Goal: Information Seeking & Learning: Find specific page/section

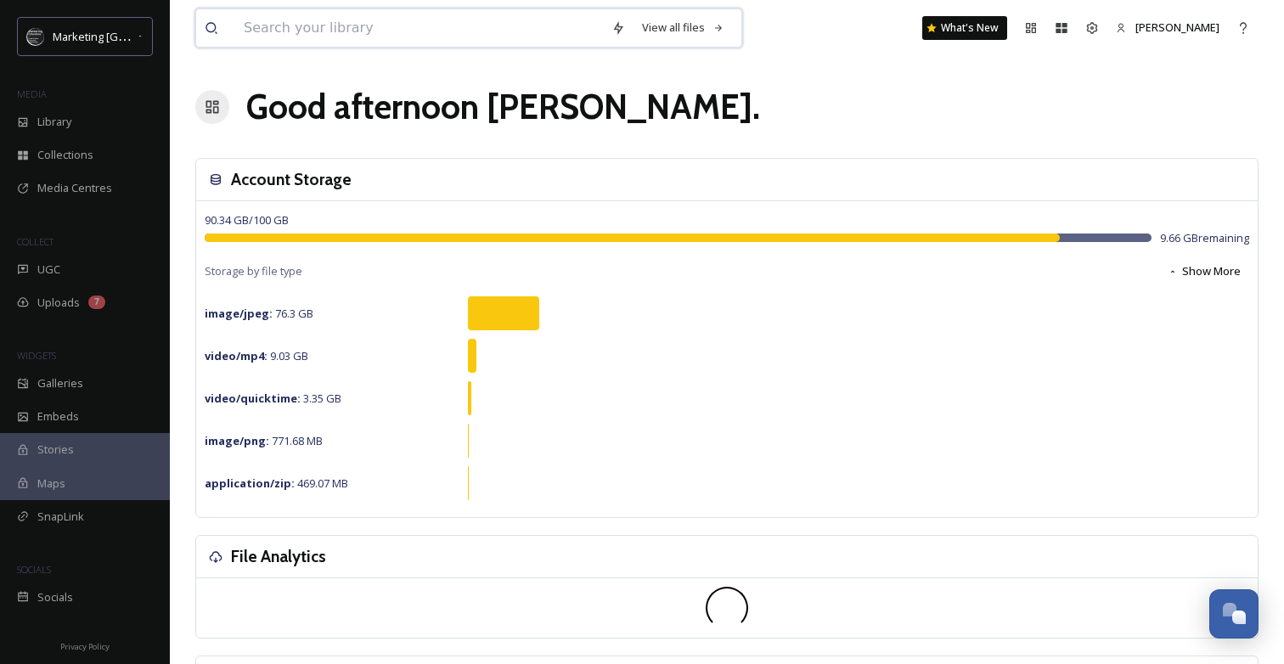
click at [238, 24] on input at bounding box center [419, 27] width 368 height 37
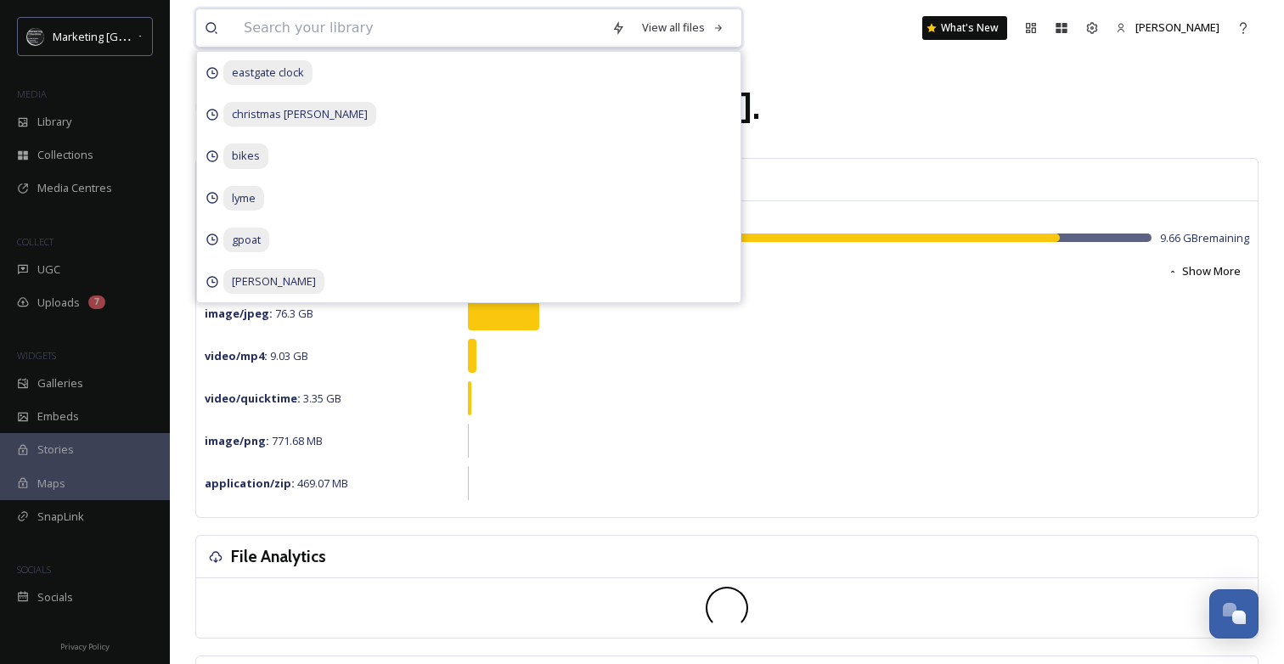
type input "k"
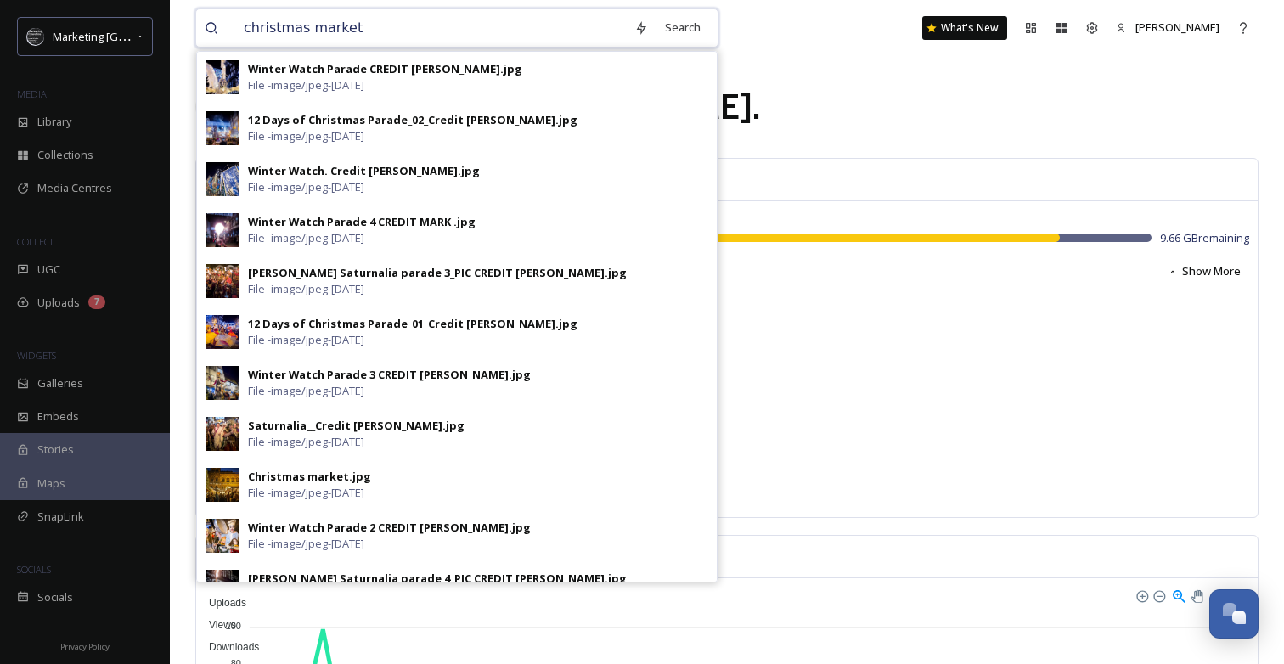
type input "christmas markets"
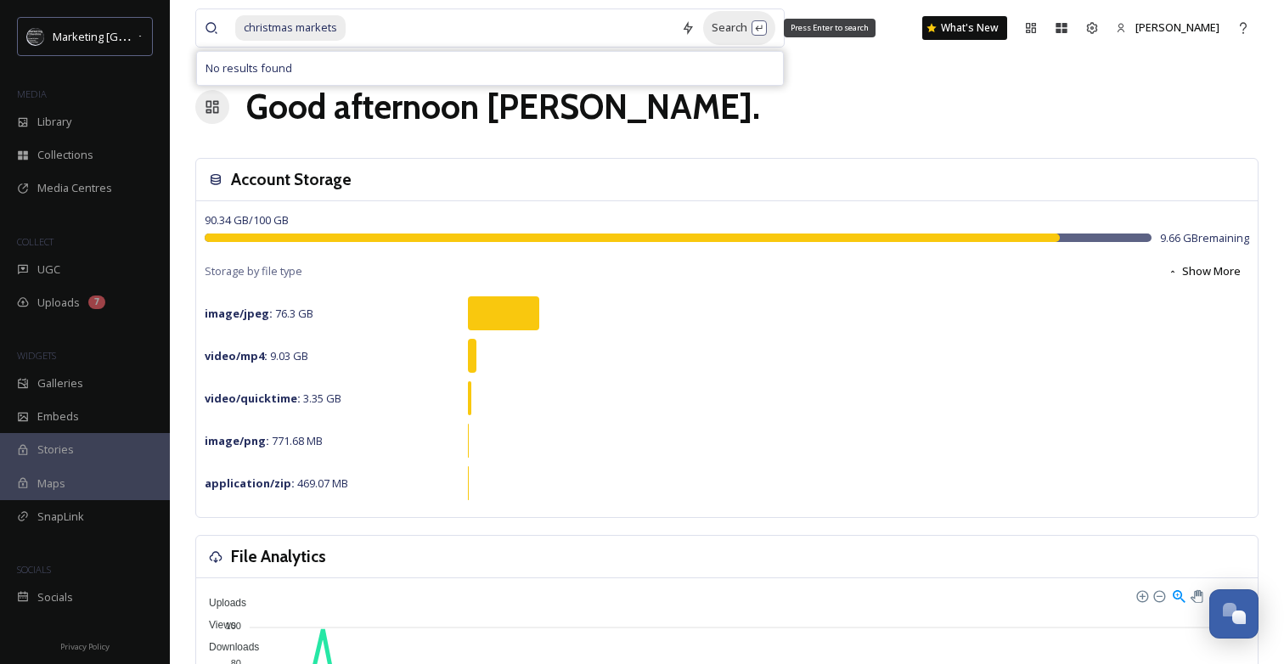
click at [718, 32] on div "Search Press Enter to search" at bounding box center [739, 27] width 72 height 33
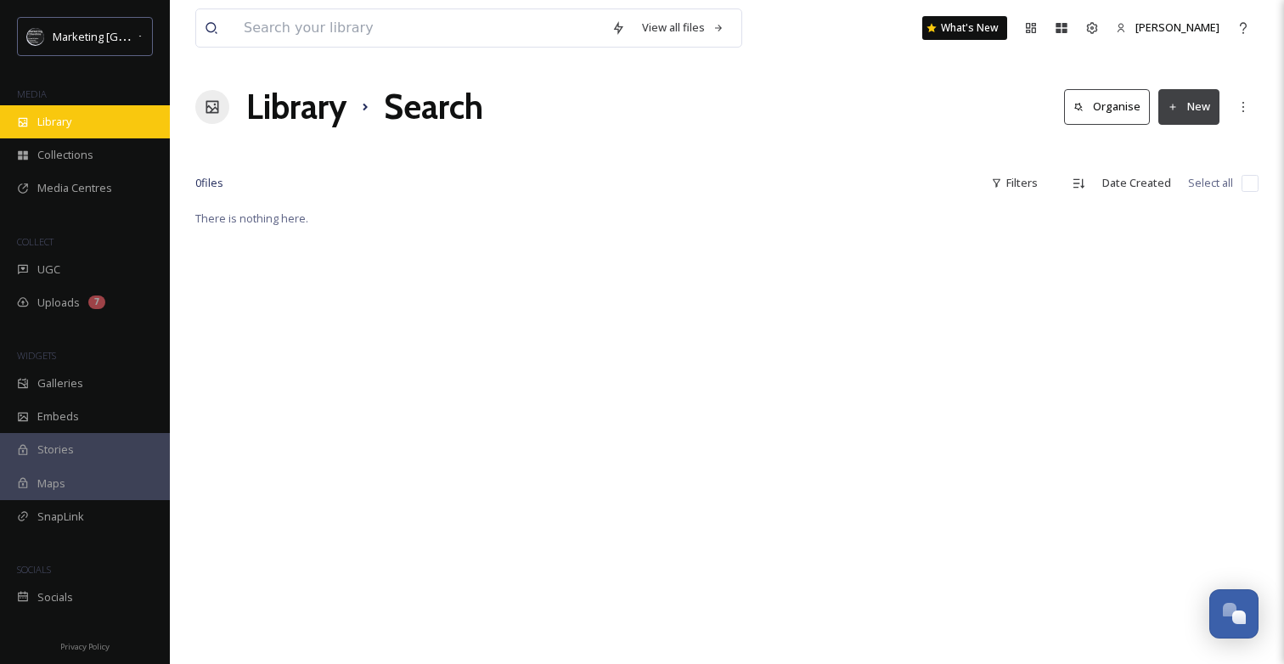
click at [87, 137] on div "Library" at bounding box center [85, 121] width 170 height 33
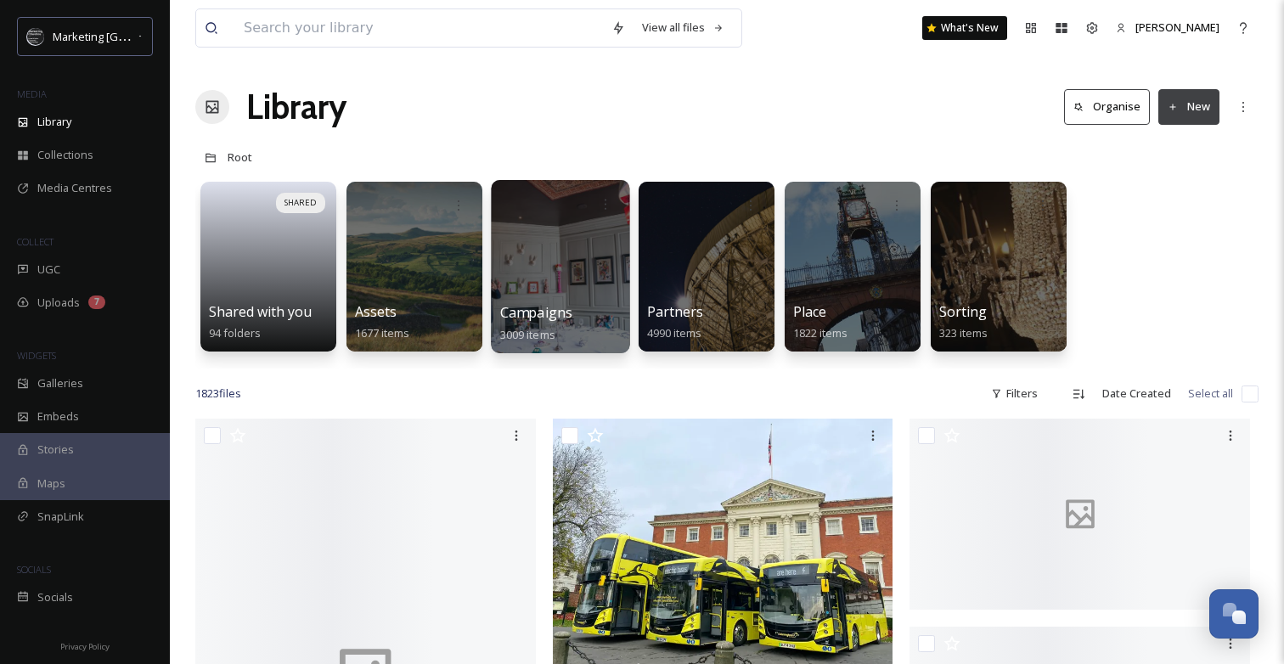
click at [531, 273] on div at bounding box center [560, 266] width 138 height 173
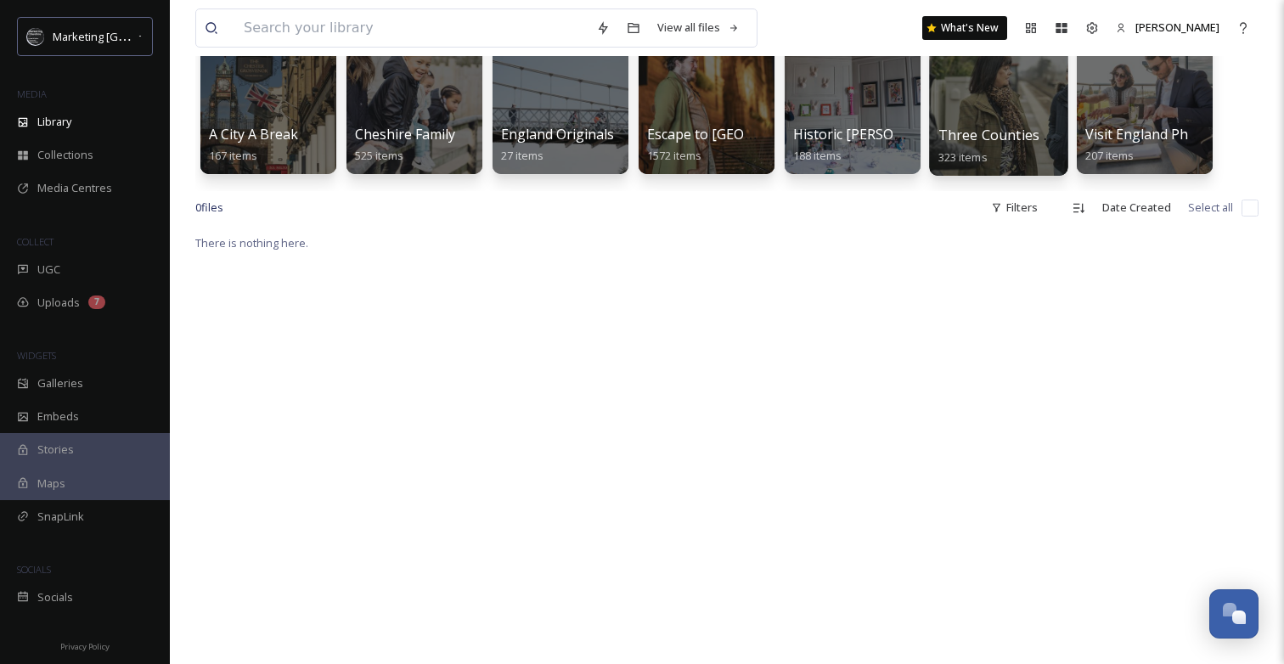
scroll to position [177, 0]
click at [732, 112] on div at bounding box center [706, 89] width 138 height 173
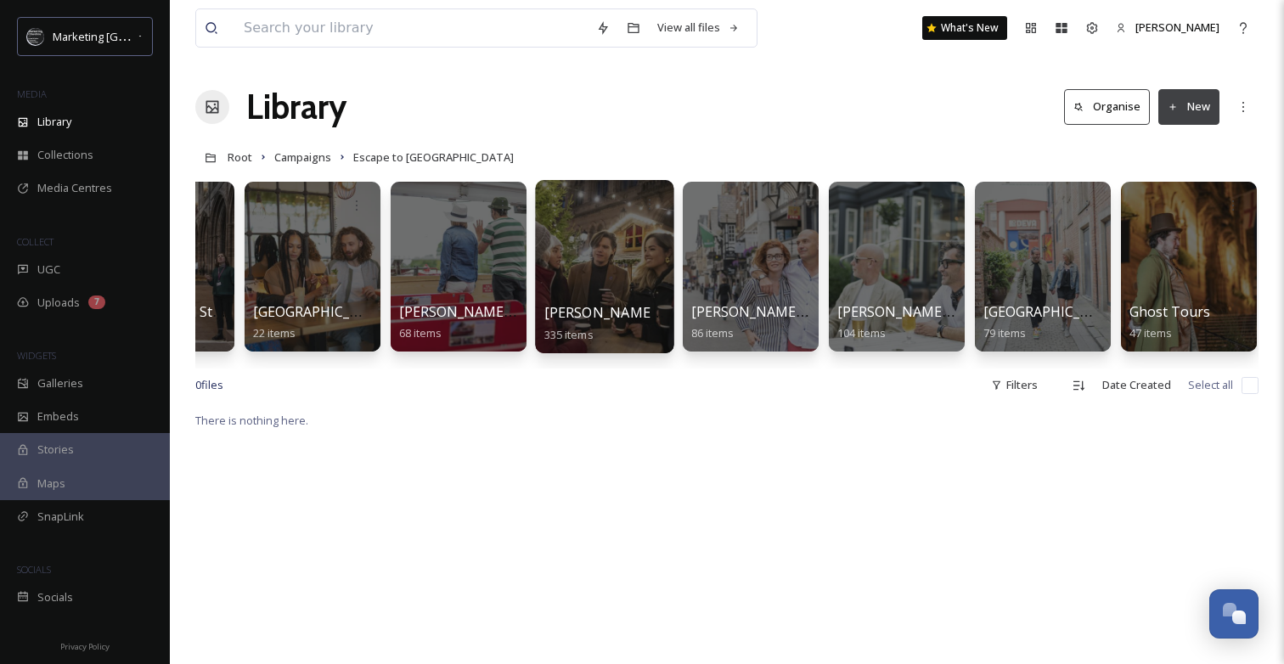
scroll to position [0, 554]
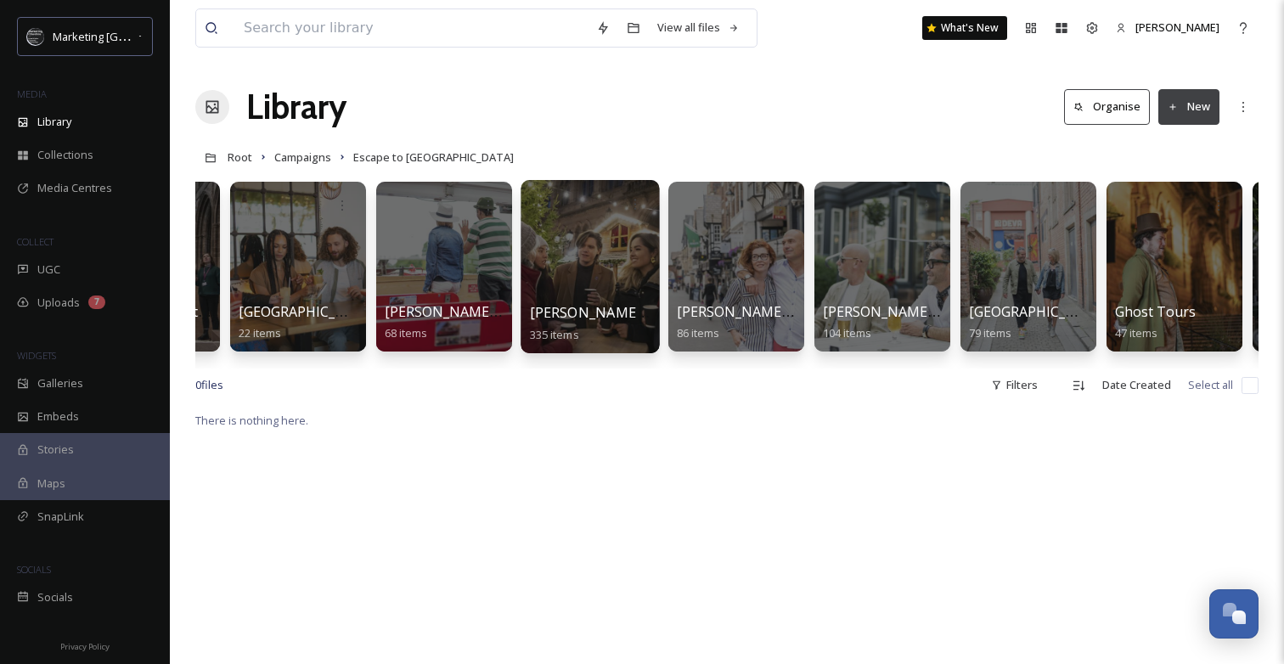
click at [596, 264] on div at bounding box center [589, 266] width 138 height 173
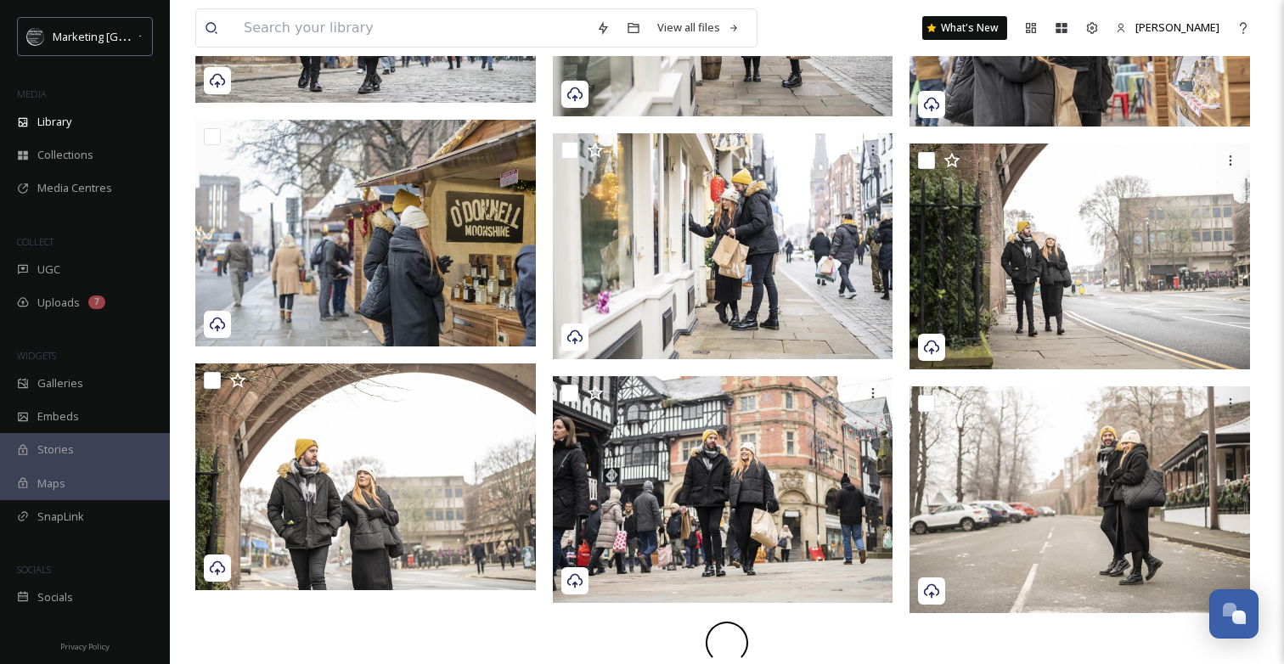
scroll to position [7932, 0]
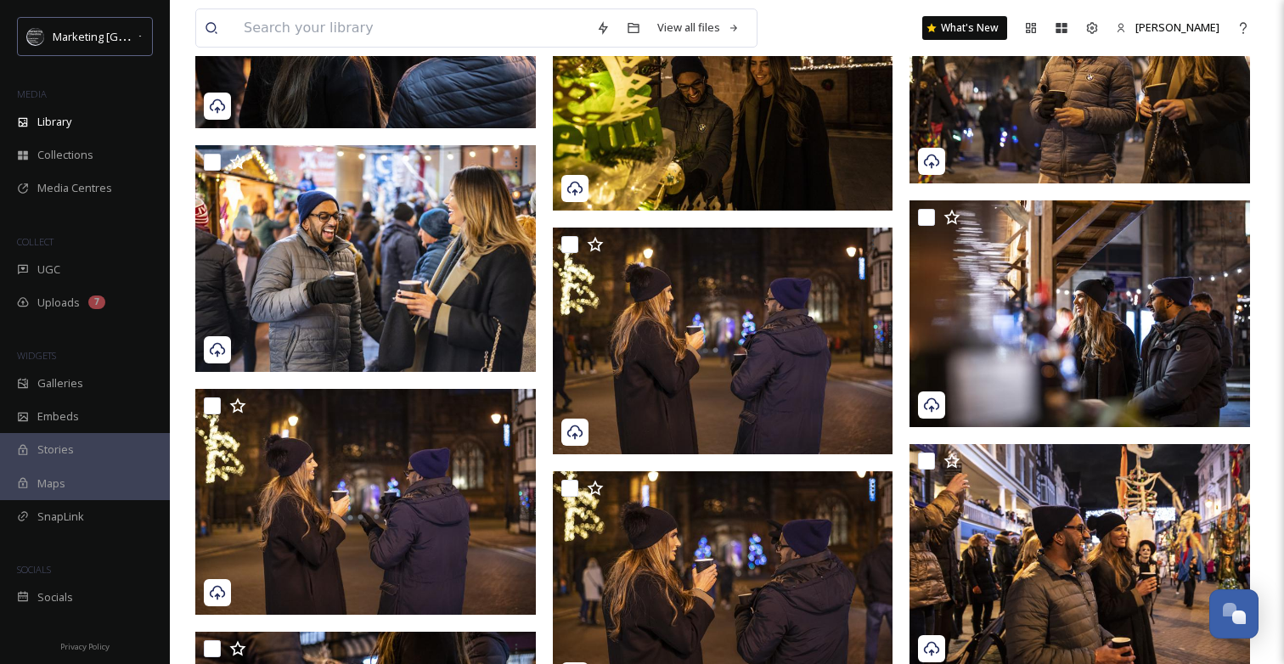
scroll to position [14989, 0]
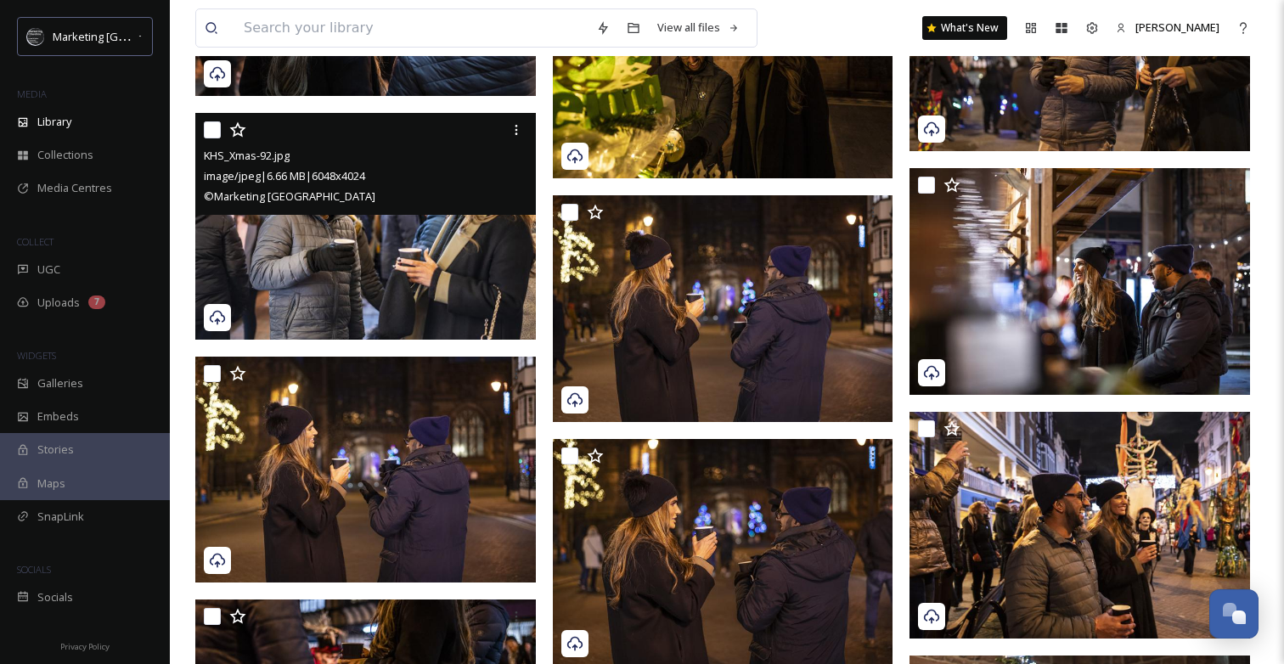
click at [485, 245] on img at bounding box center [365, 226] width 340 height 227
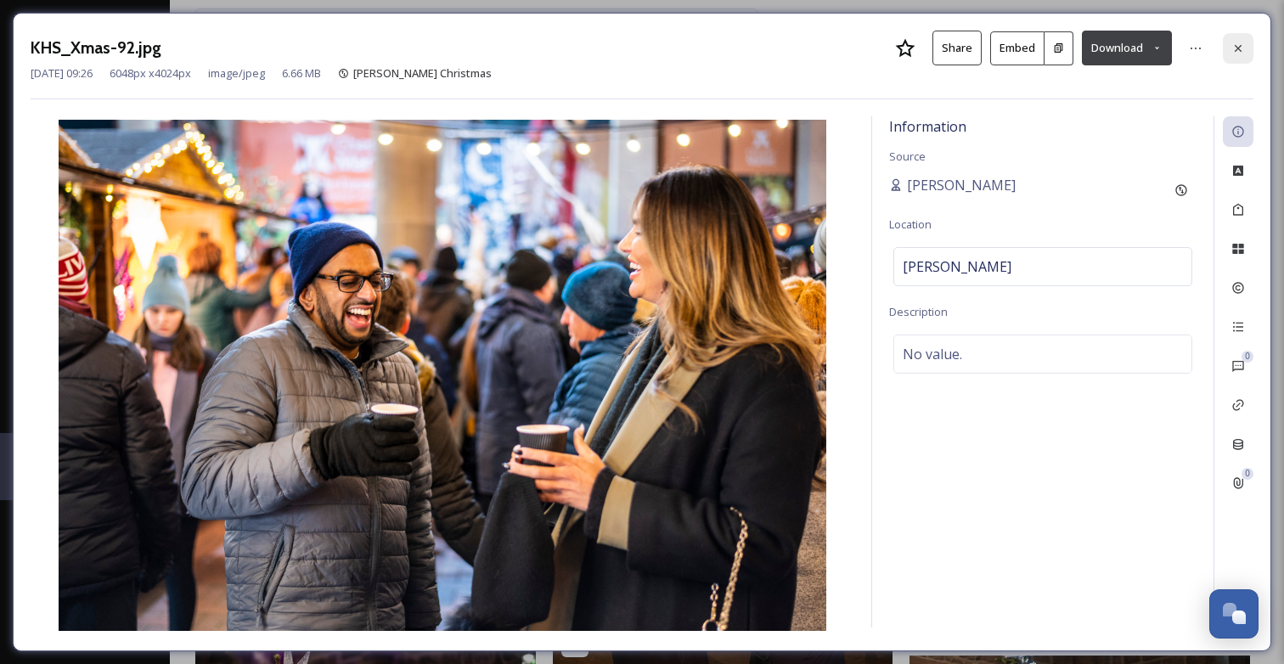
click at [1238, 49] on icon at bounding box center [1238, 49] width 14 height 14
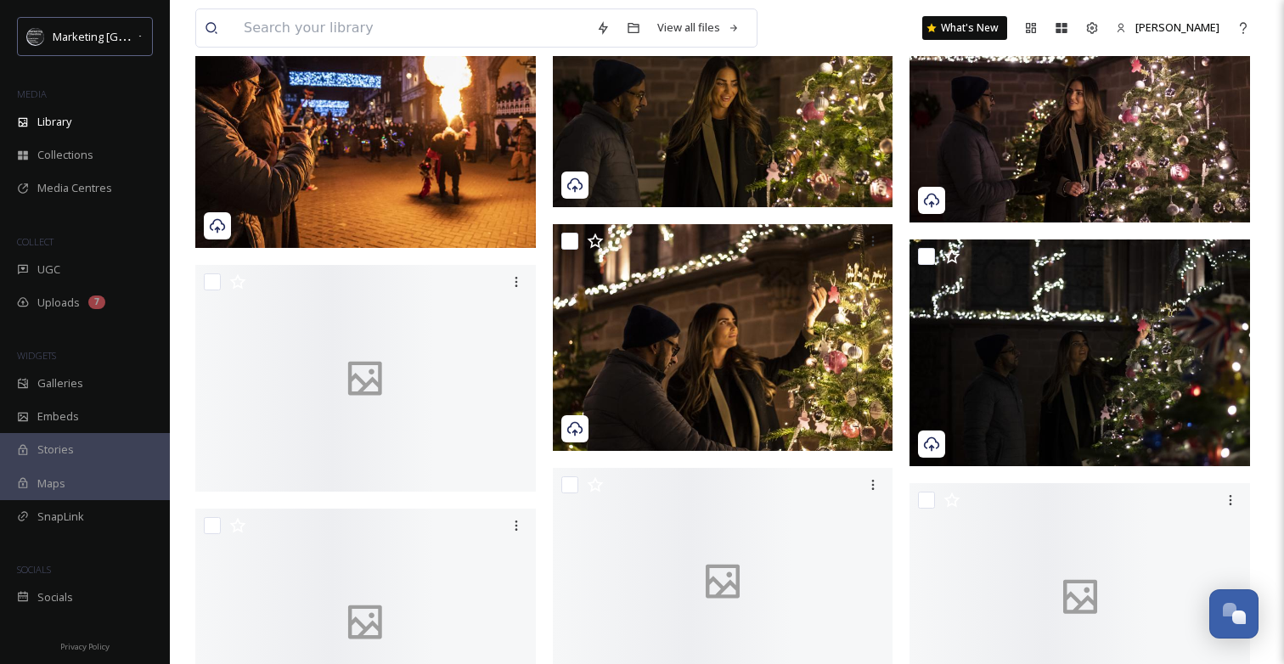
scroll to position [21462, 0]
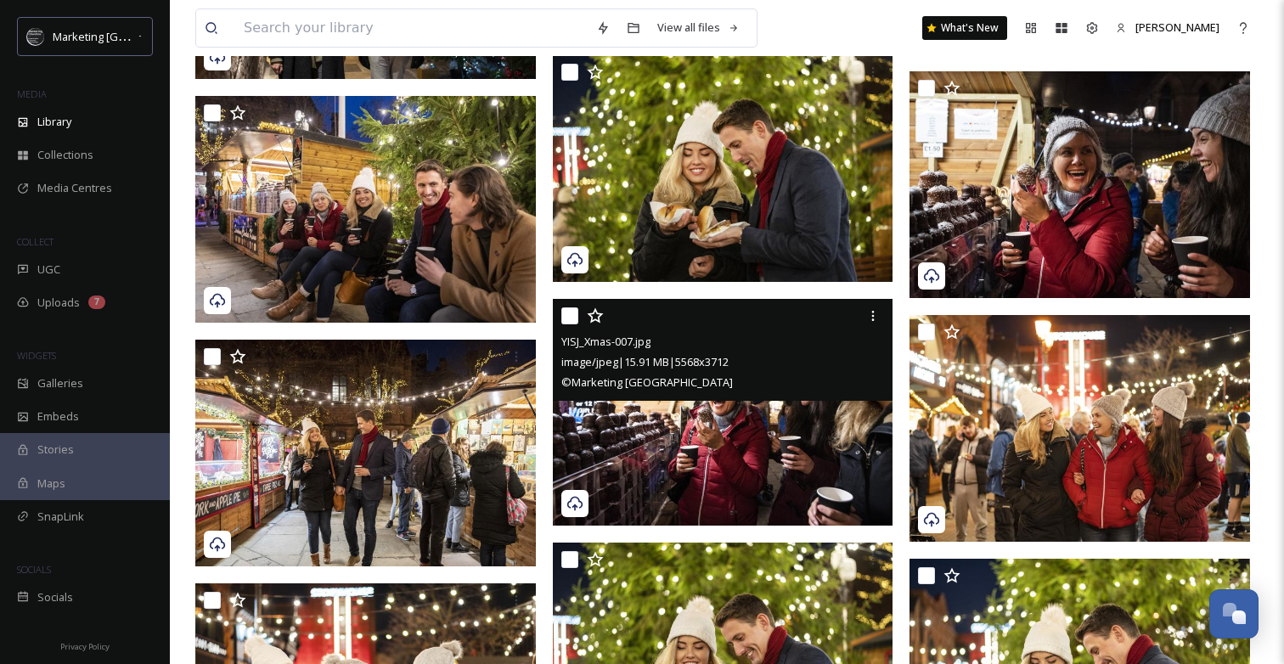
click at [747, 439] on img at bounding box center [723, 413] width 340 height 228
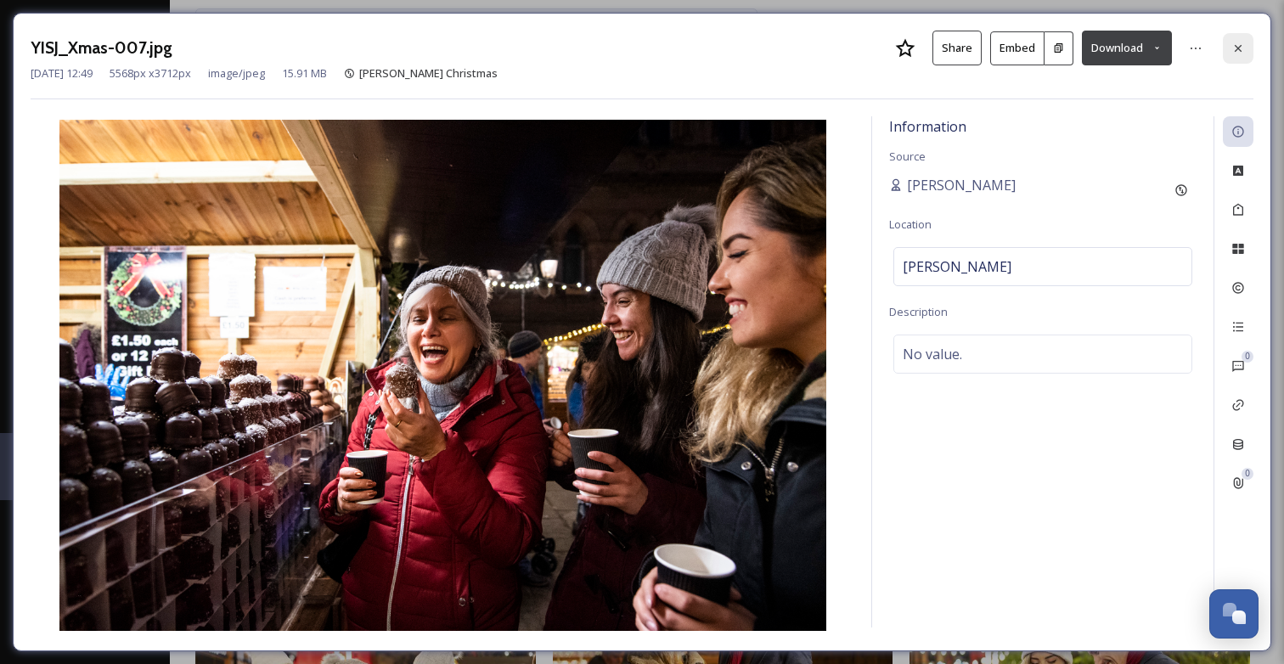
click at [1239, 40] on div at bounding box center [1238, 48] width 31 height 31
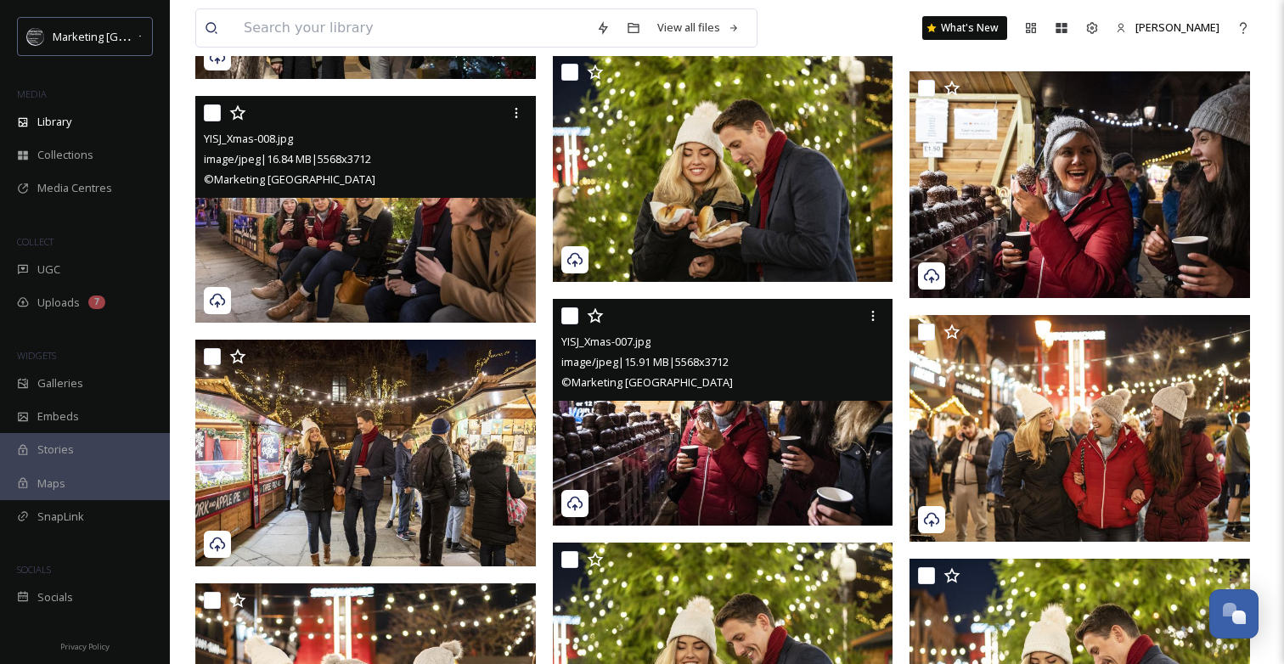
click at [382, 263] on img at bounding box center [365, 210] width 340 height 228
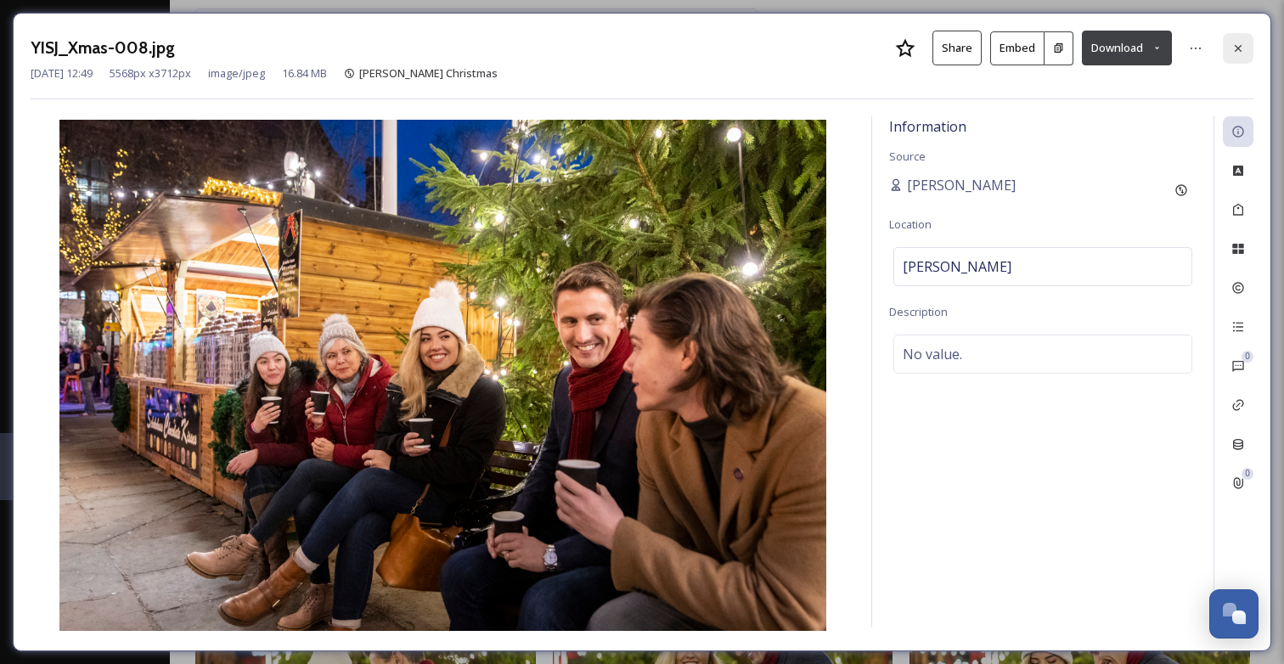
click at [1244, 48] on icon at bounding box center [1238, 49] width 14 height 14
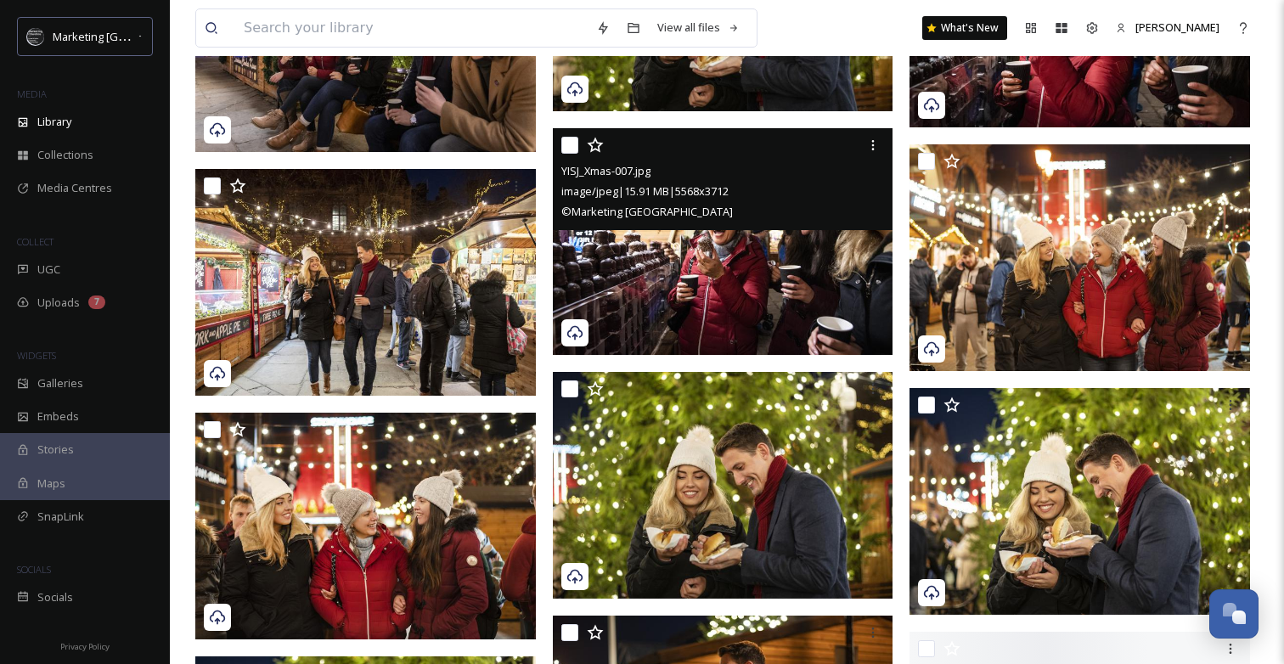
scroll to position [21648, 0]
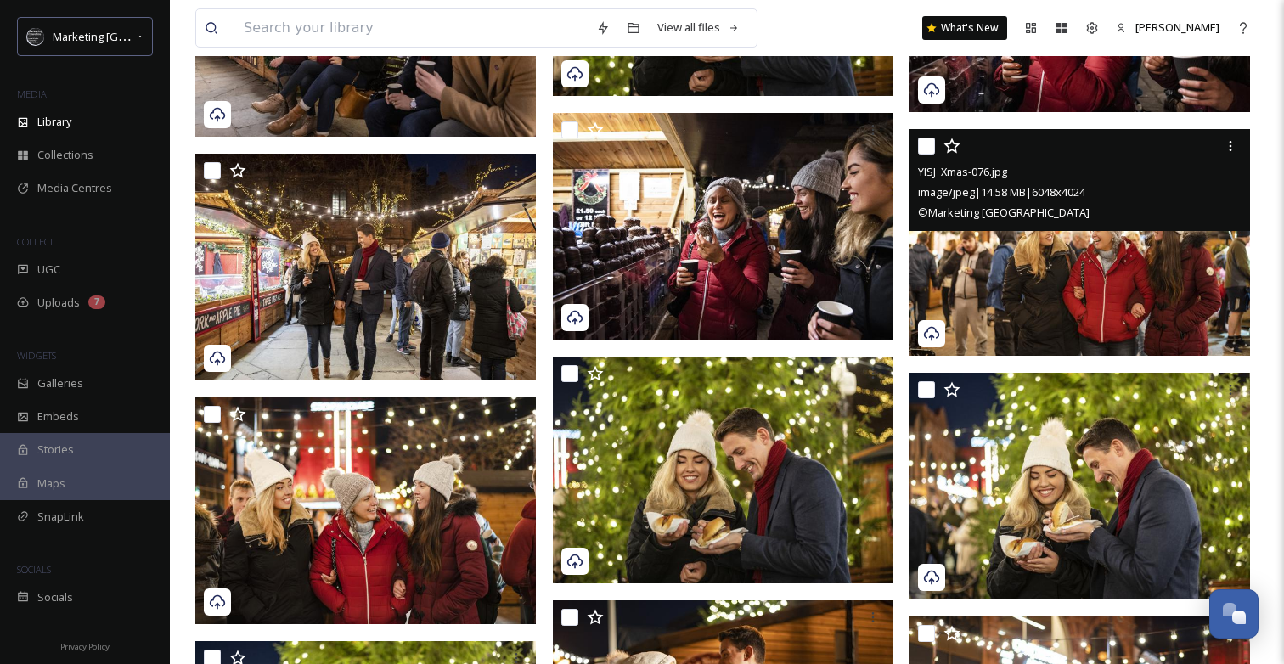
click at [984, 240] on img at bounding box center [1079, 242] width 340 height 227
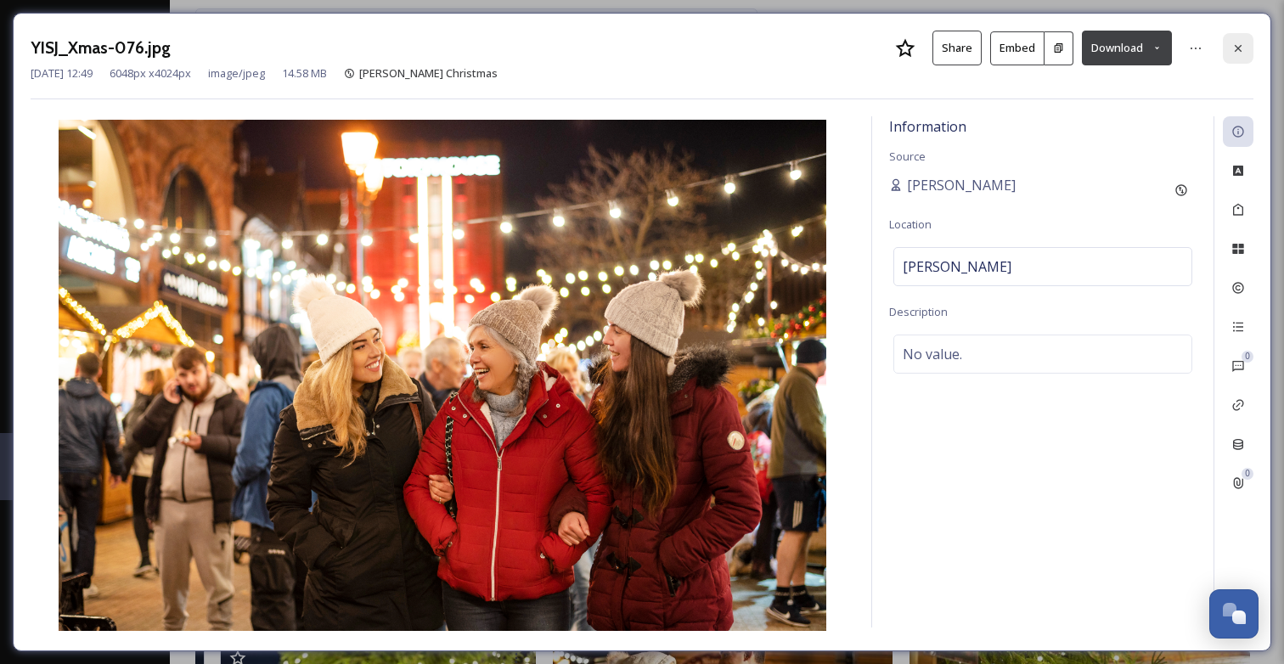
click at [1242, 49] on icon at bounding box center [1238, 49] width 14 height 14
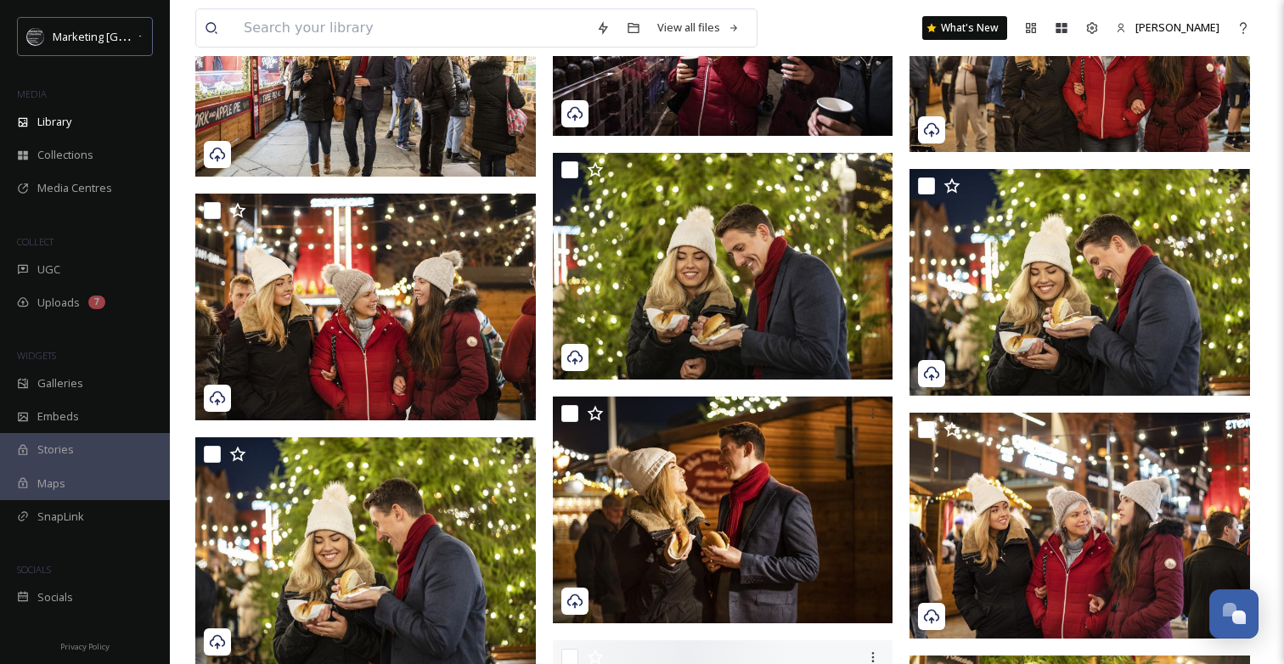
scroll to position [21875, 0]
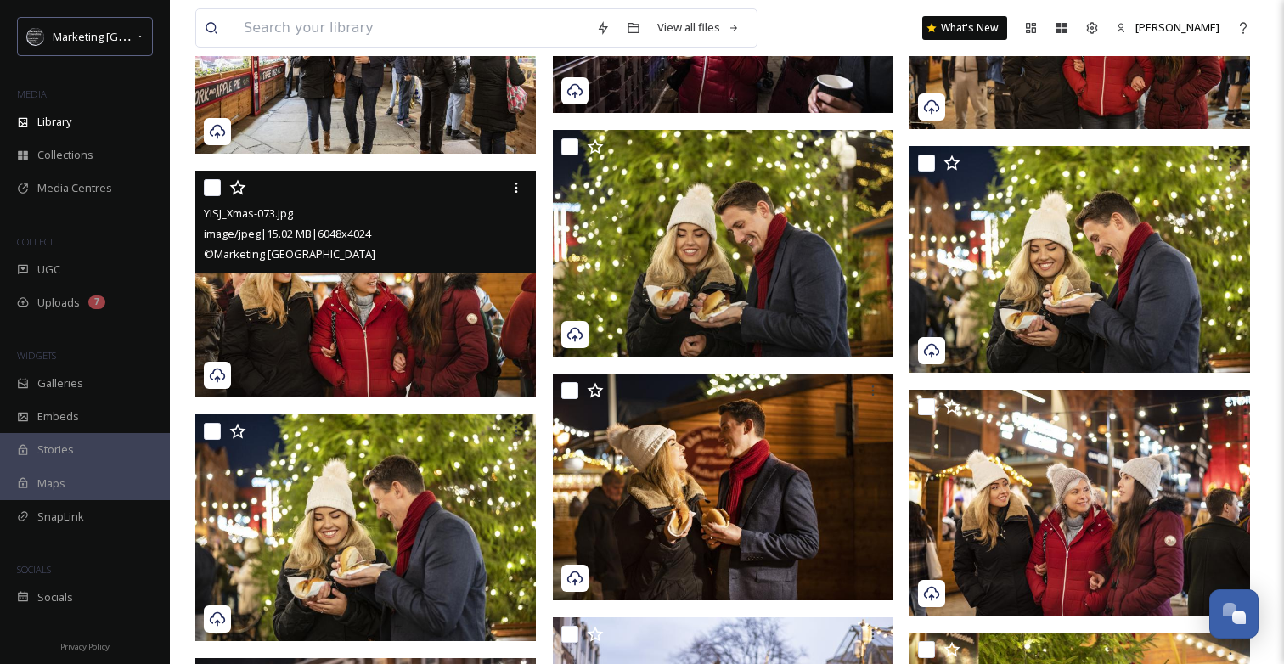
click at [350, 321] on img at bounding box center [365, 284] width 340 height 227
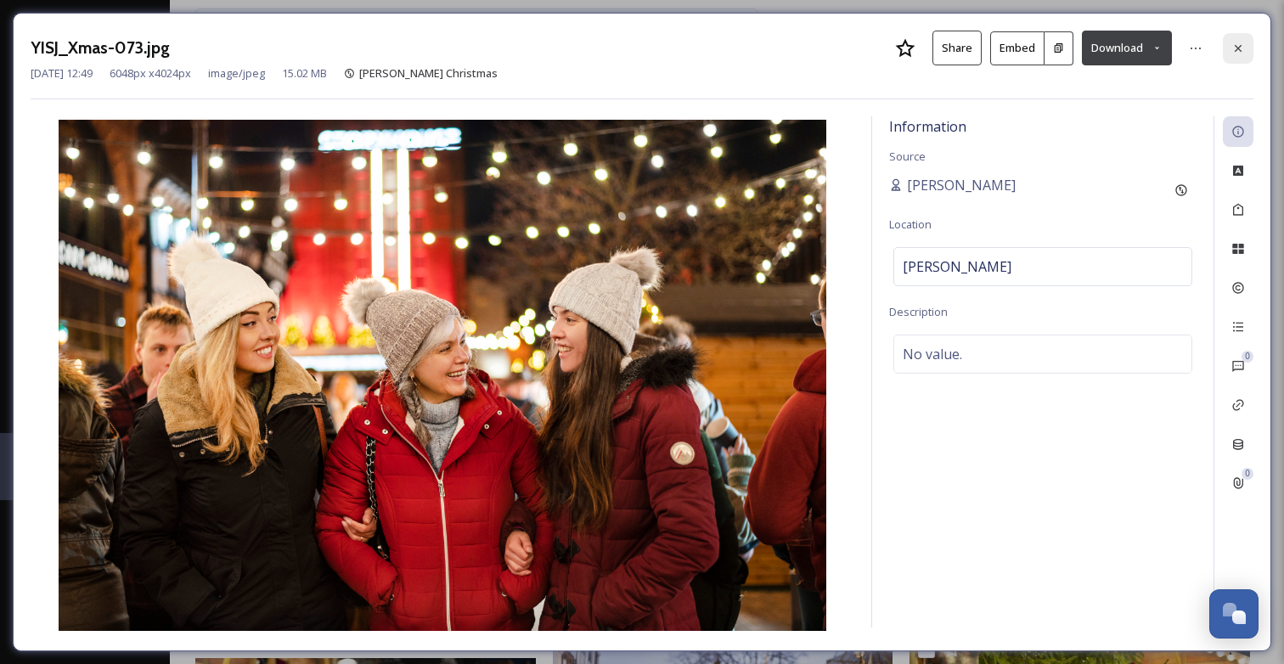
click at [1240, 50] on icon at bounding box center [1238, 49] width 14 height 14
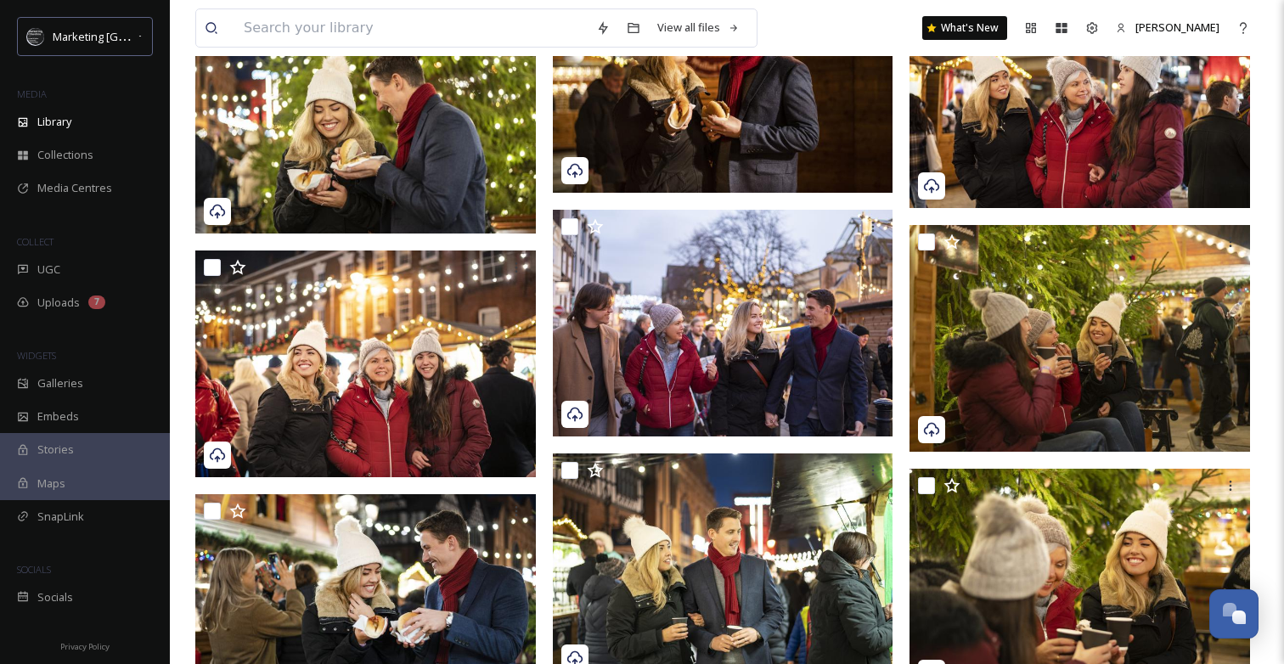
scroll to position [22291, 0]
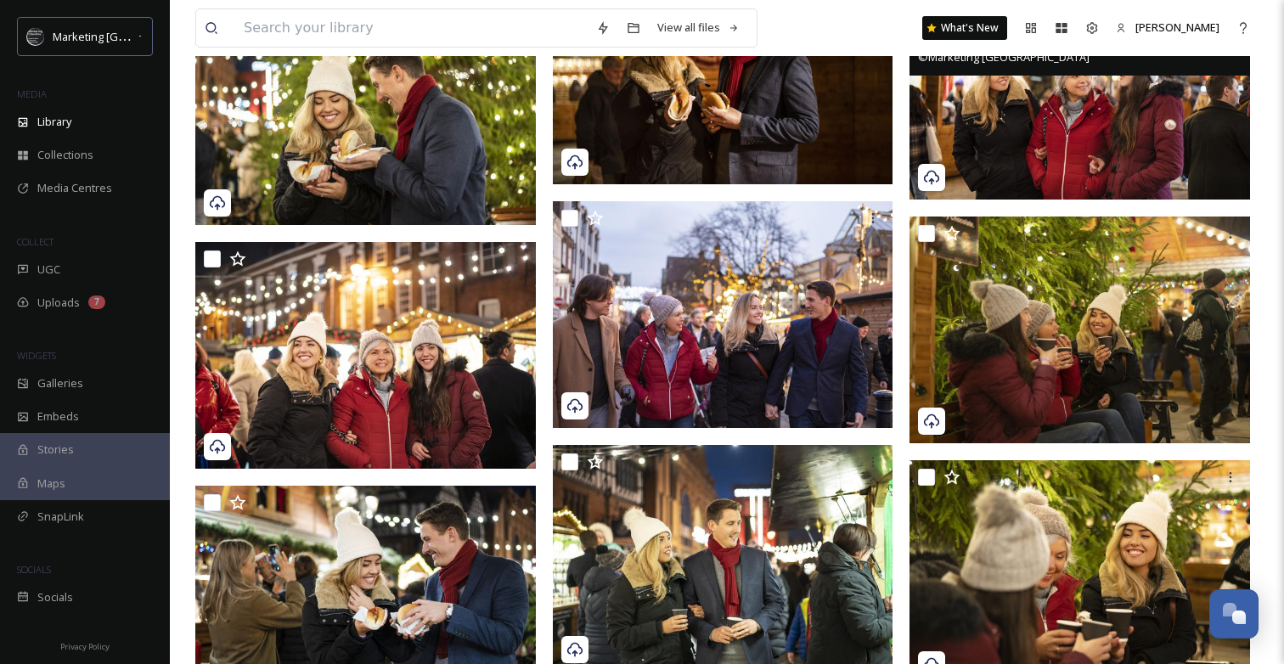
click at [974, 141] on img at bounding box center [1079, 87] width 340 height 227
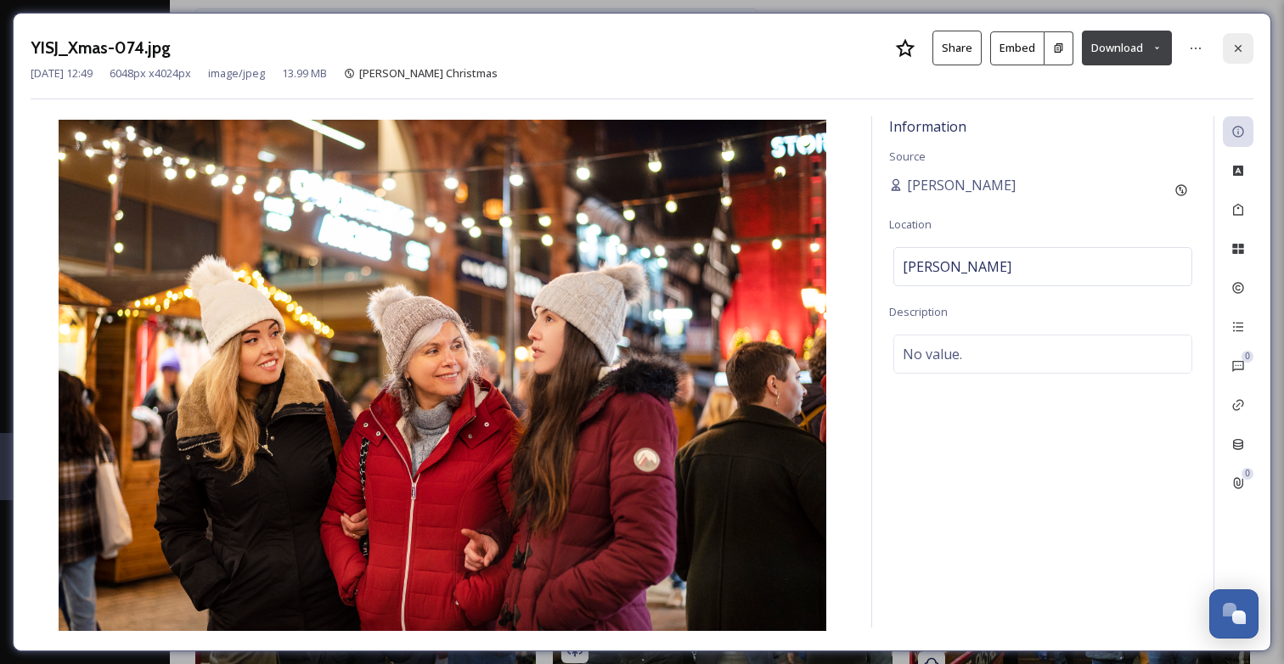
click at [1240, 47] on icon at bounding box center [1238, 49] width 14 height 14
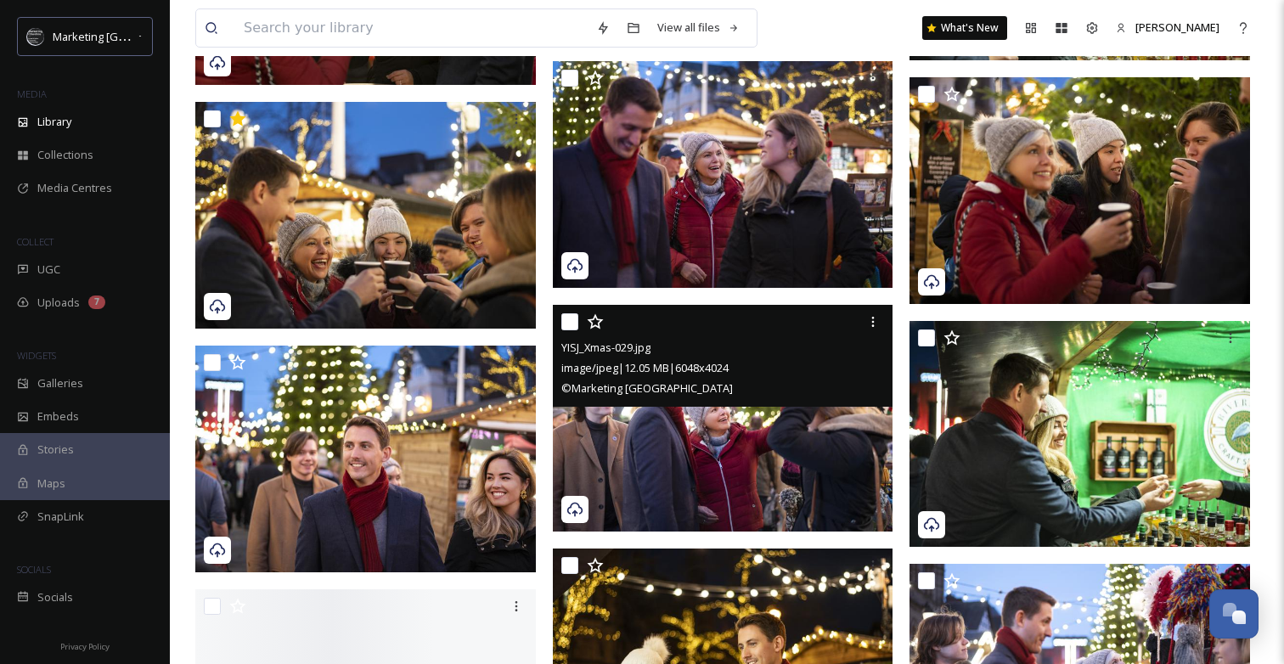
scroll to position [24384, 0]
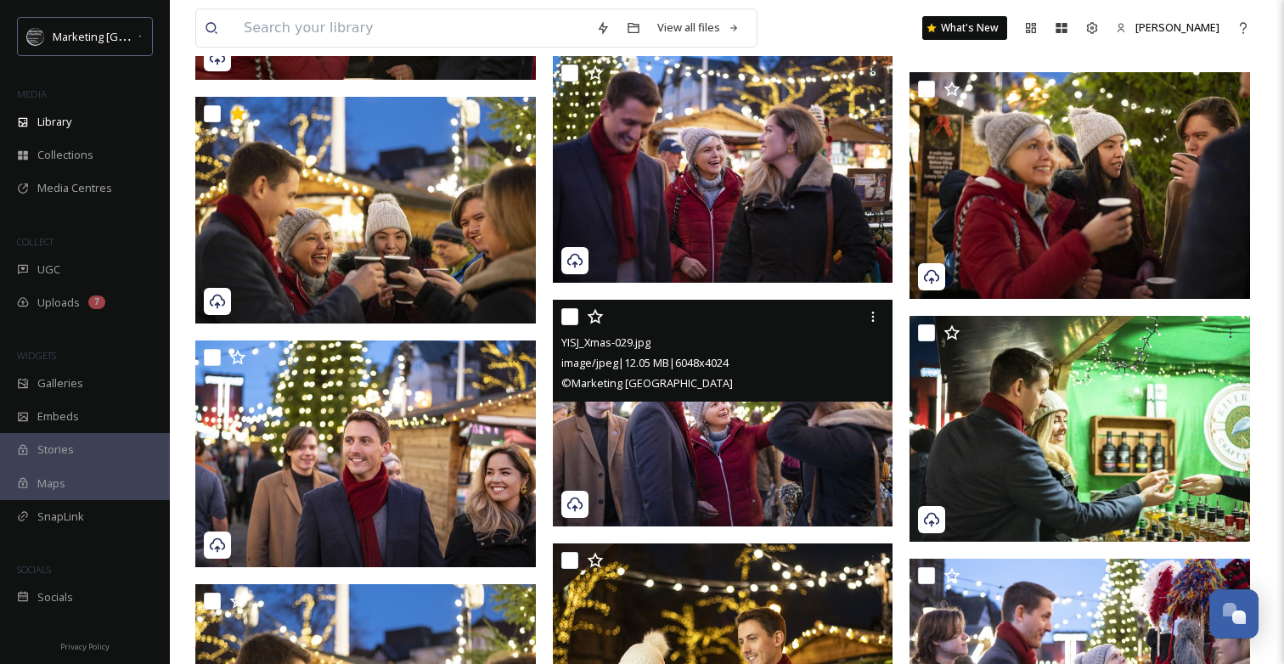
click at [697, 441] on img at bounding box center [723, 413] width 340 height 227
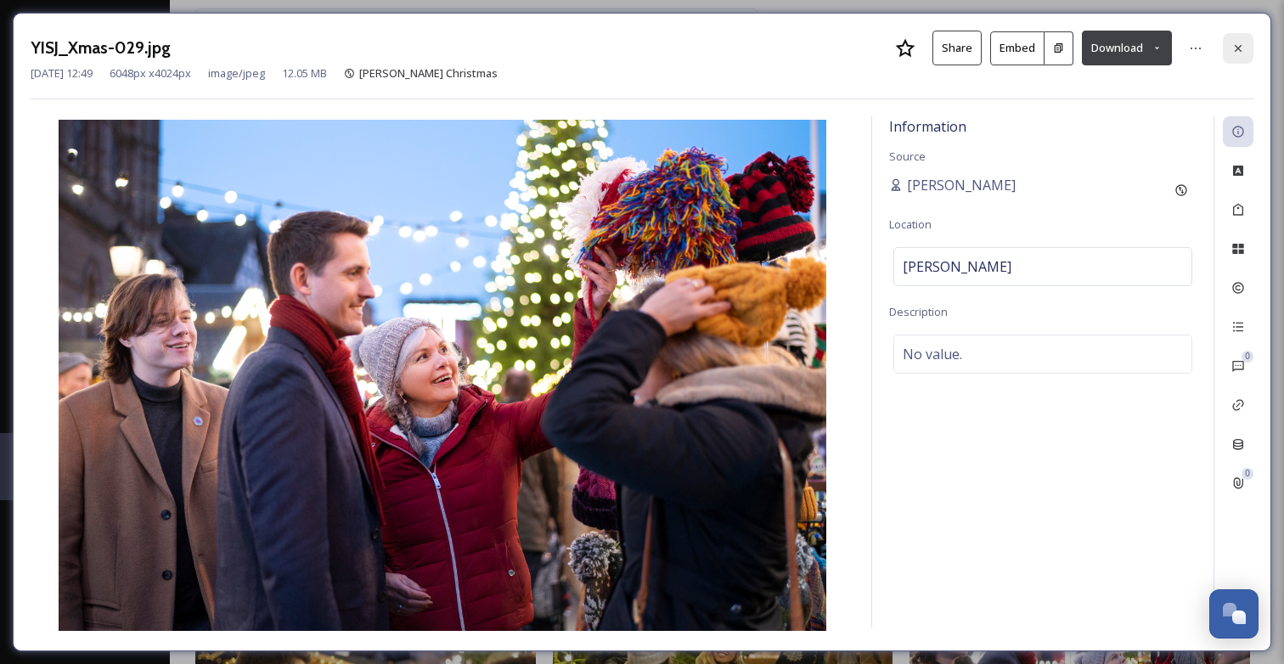
click at [1235, 50] on icon at bounding box center [1237, 47] width 7 height 7
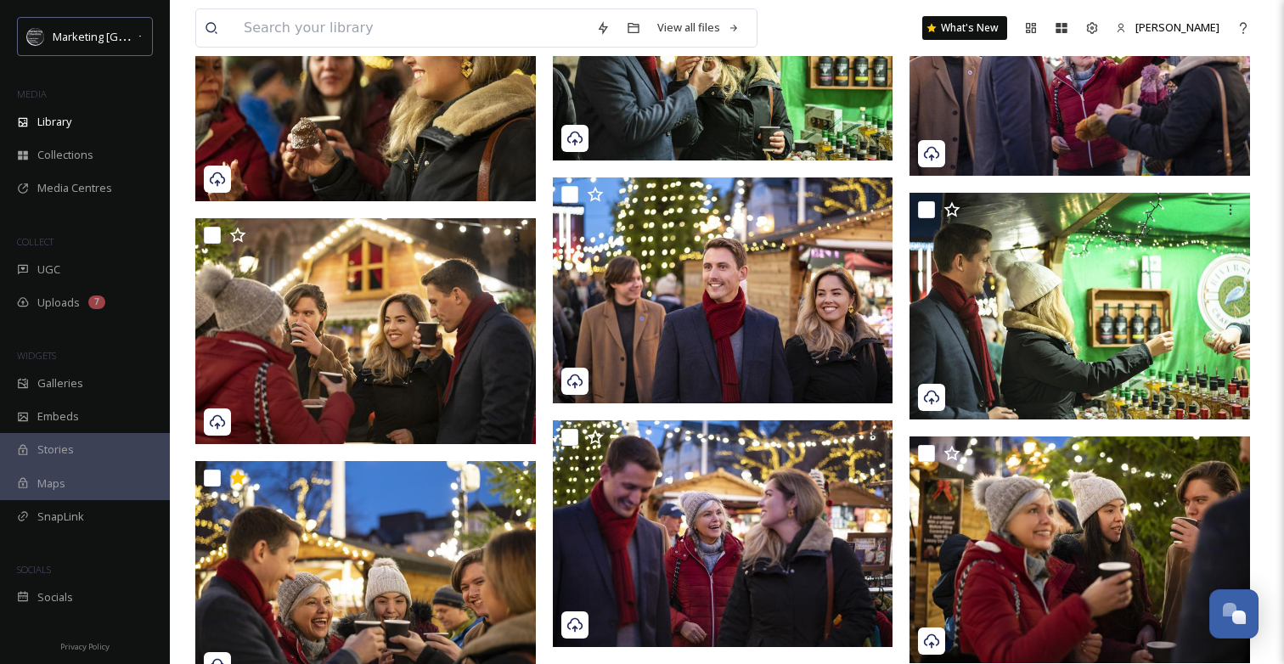
scroll to position [23987, 0]
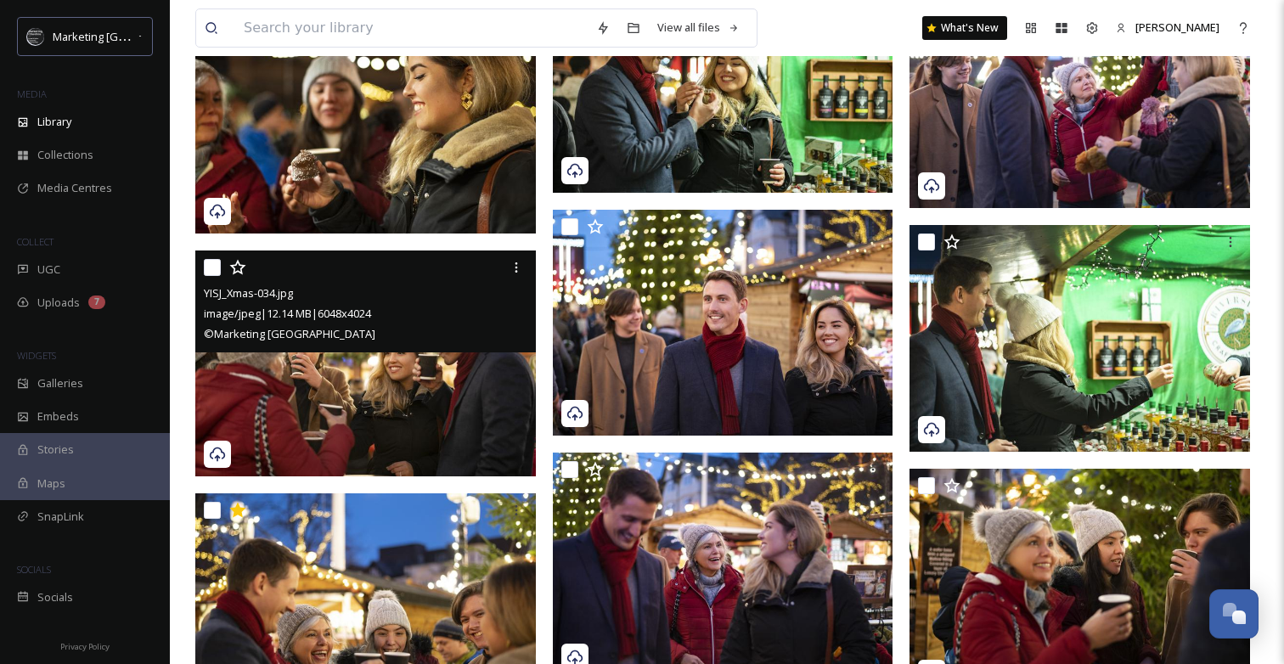
click at [456, 412] on img at bounding box center [365, 363] width 340 height 227
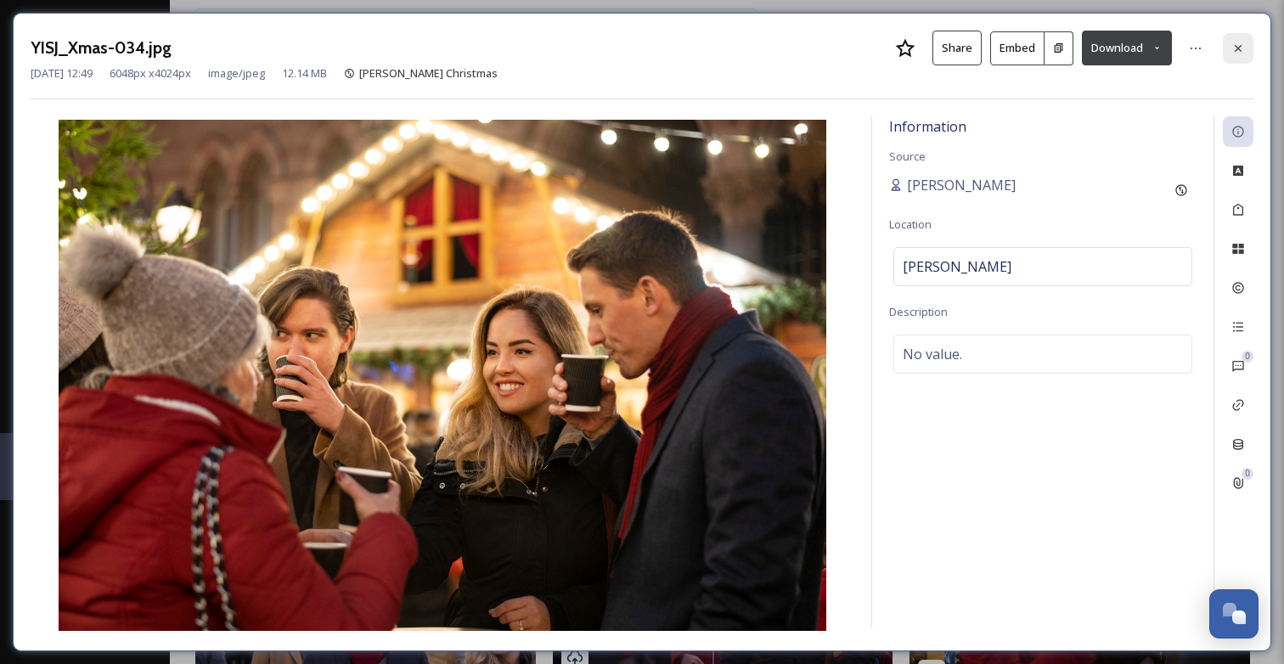
click at [1246, 48] on div at bounding box center [1238, 48] width 31 height 31
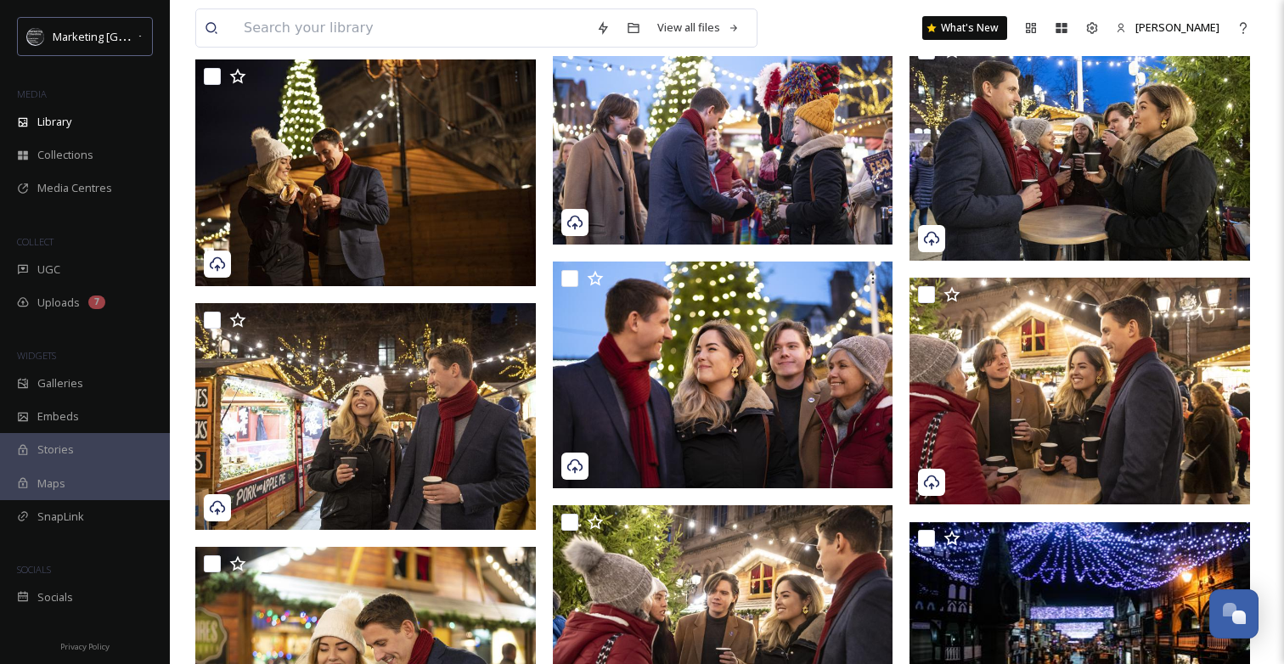
scroll to position [25653, 0]
